Goal: Transaction & Acquisition: Purchase product/service

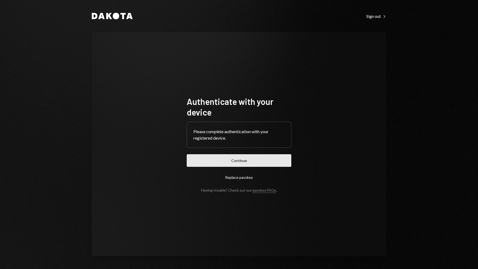
click at [237, 159] on button "Continue" at bounding box center [239, 160] width 105 height 13
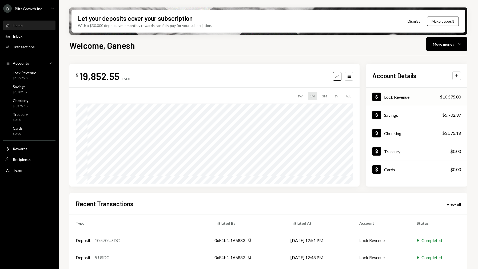
click at [413, 100] on div "Dollar Lock Revenue $10,575.00" at bounding box center [416, 96] width 101 height 17
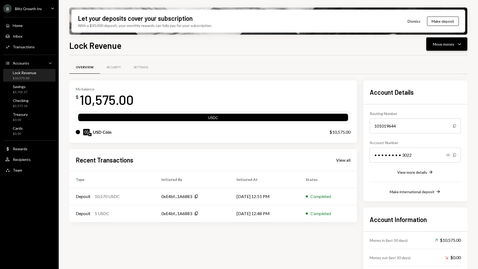
click at [440, 45] on div "Move money" at bounding box center [443, 44] width 21 height 6
click at [434, 61] on div "Send" at bounding box center [442, 60] width 39 height 6
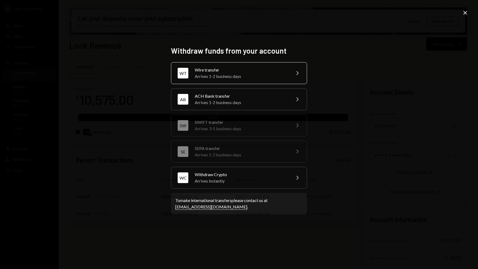
click at [277, 72] on div "Wire transfer" at bounding box center [241, 70] width 93 height 6
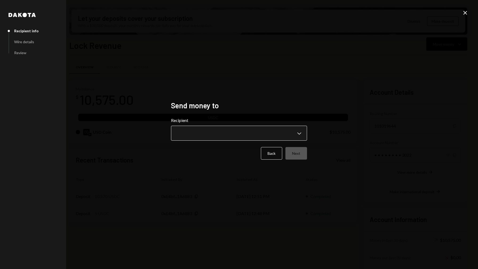
click at [300, 134] on body "B Blitz Growth Inc Caret Down Home Home Inbox Inbox Activities Transactions Acc…" at bounding box center [239, 134] width 478 height 269
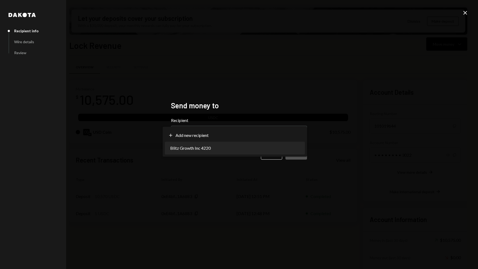
select select "**********"
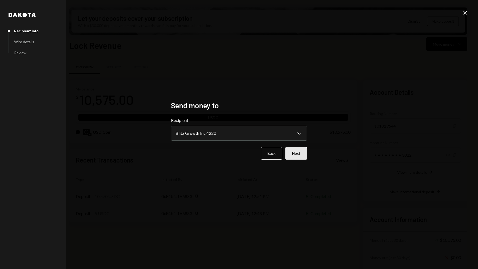
click at [295, 155] on button "Next" at bounding box center [296, 153] width 22 height 13
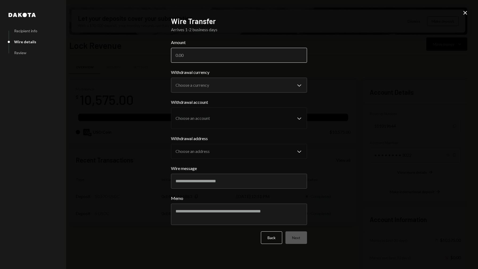
click at [268, 55] on input "Amount" at bounding box center [239, 55] width 136 height 15
type input "10750"
click at [269, 84] on body "B Blitz Growth Inc Caret Down Home Home Inbox Inbox Activities Transactions Acc…" at bounding box center [239, 134] width 478 height 269
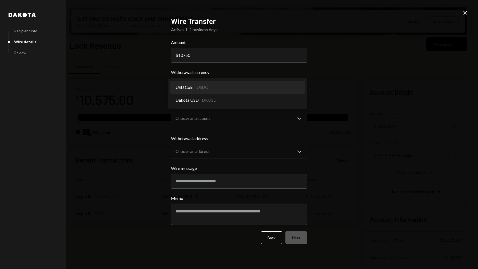
select select "****"
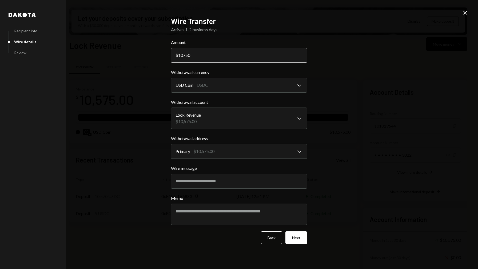
click at [198, 55] on input "10750" at bounding box center [239, 55] width 136 height 15
click at [276, 119] on body "B Blitz Growth Inc Caret Down Home Home Inbox Inbox Activities Transactions Acc…" at bounding box center [239, 134] width 478 height 269
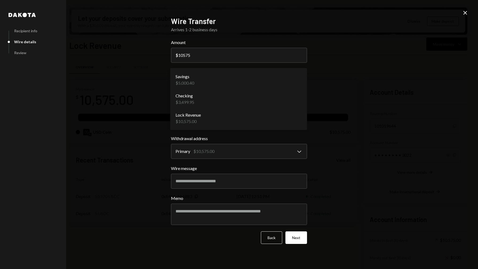
click at [335, 106] on div "**********" at bounding box center [239, 134] width 478 height 269
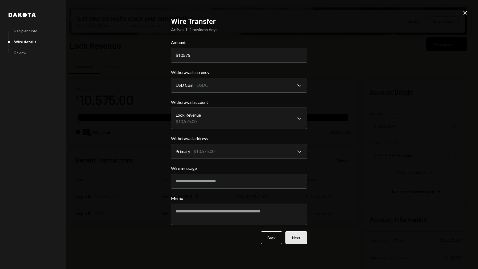
click at [302, 238] on button "Next" at bounding box center [296, 237] width 22 height 13
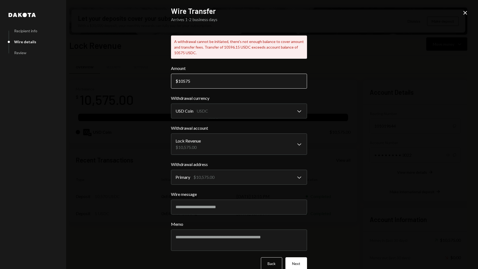
click at [237, 83] on input "10575" at bounding box center [239, 81] width 136 height 15
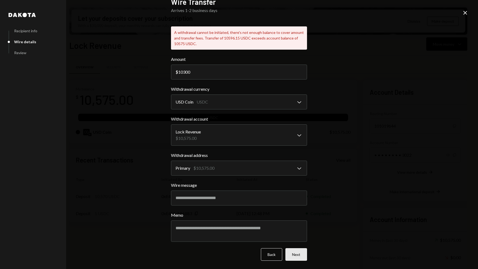
type input "10300"
click at [299, 253] on button "Next" at bounding box center [296, 254] width 22 height 13
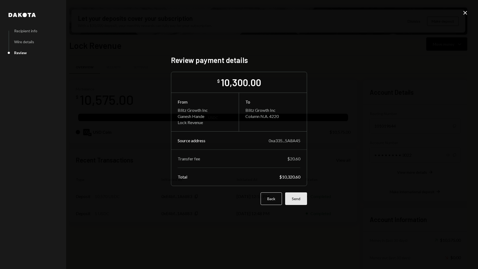
click at [304, 201] on button "Send" at bounding box center [296, 198] width 22 height 13
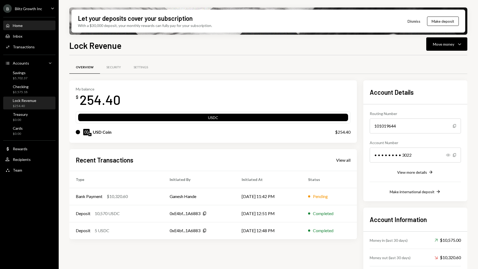
click at [35, 29] on div "Home Home" at bounding box center [29, 25] width 48 height 9
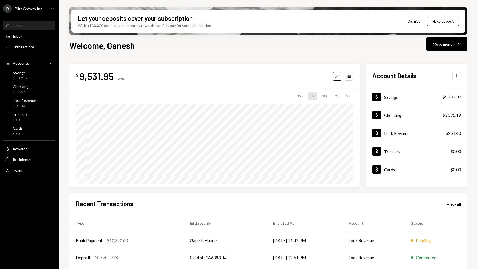
click at [457, 77] on icon "Plus" at bounding box center [456, 75] width 5 height 5
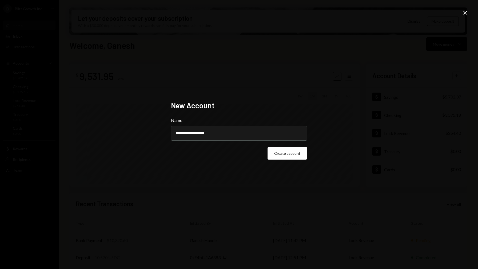
type input "**********"
